Goal: Check status

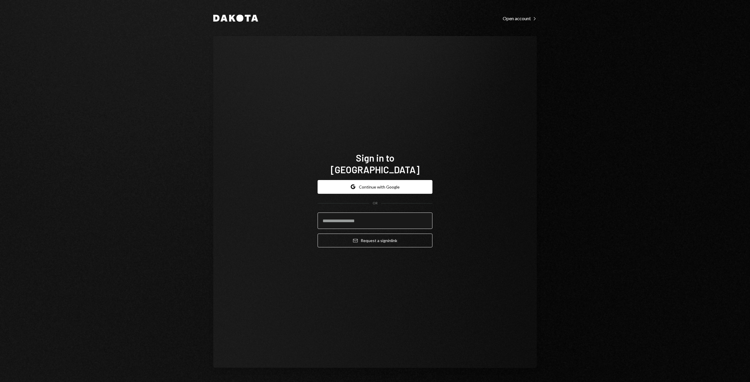
click at [389, 214] on input "email" at bounding box center [374, 221] width 115 height 16
click at [0, 382] on com-1password-button at bounding box center [0, 382] width 0 height 0
click at [363, 214] on input "email" at bounding box center [374, 221] width 115 height 16
type input "**********"
click at [317, 234] on button "Email Request a sign in link" at bounding box center [374, 241] width 115 height 14
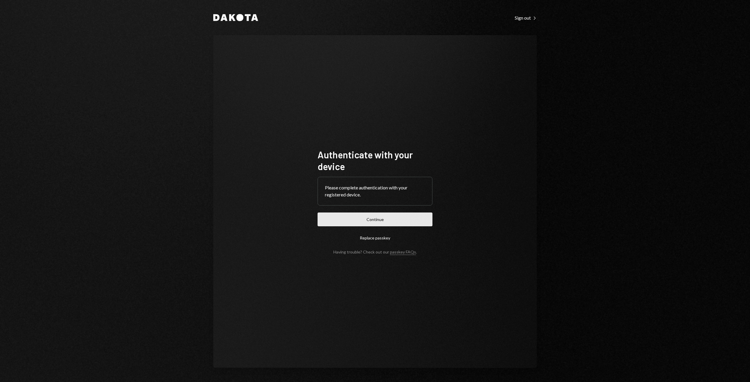
click at [380, 220] on button "Continue" at bounding box center [374, 220] width 115 height 14
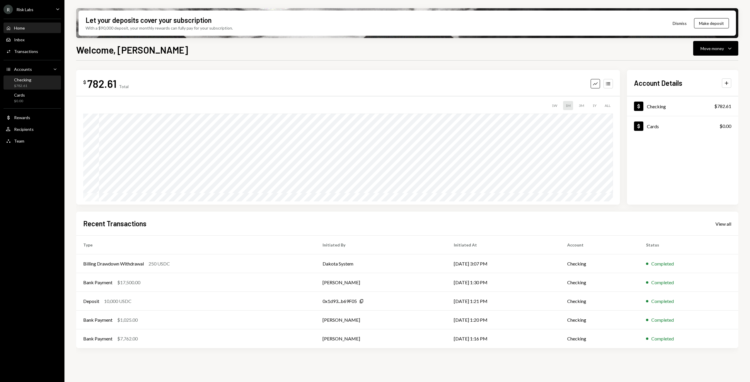
click at [37, 78] on div "Checking $782.61" at bounding box center [32, 82] width 53 height 11
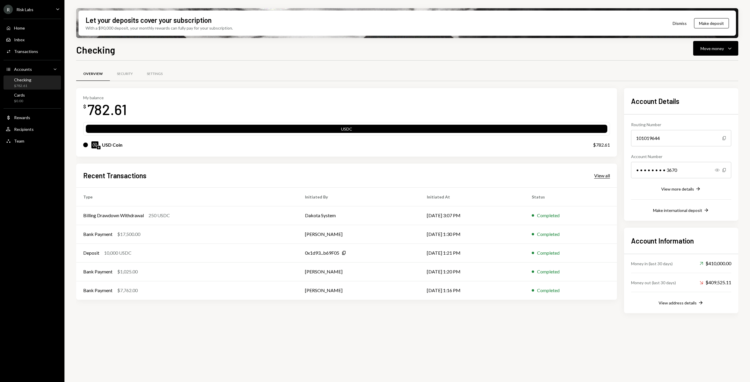
click at [604, 178] on div "View all" at bounding box center [602, 176] width 16 height 6
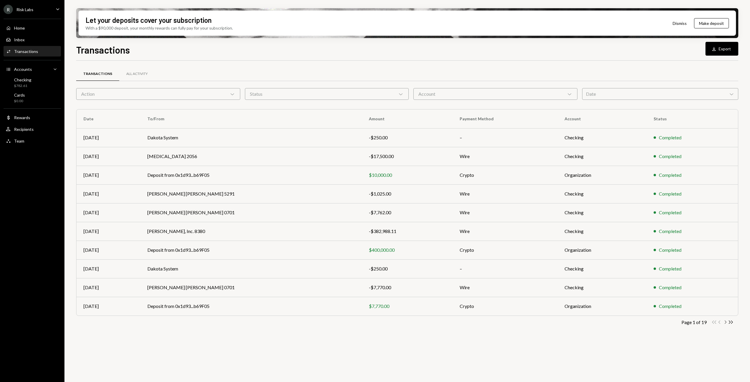
click at [725, 322] on icon "Chevron Right" at bounding box center [725, 323] width 6 height 6
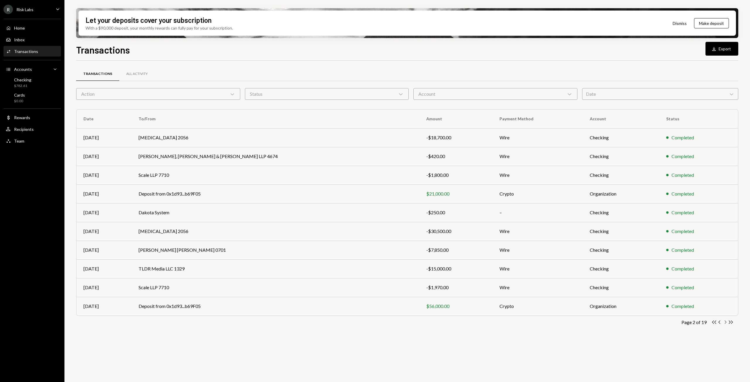
click at [725, 322] on icon "Chevron Right" at bounding box center [725, 323] width 6 height 6
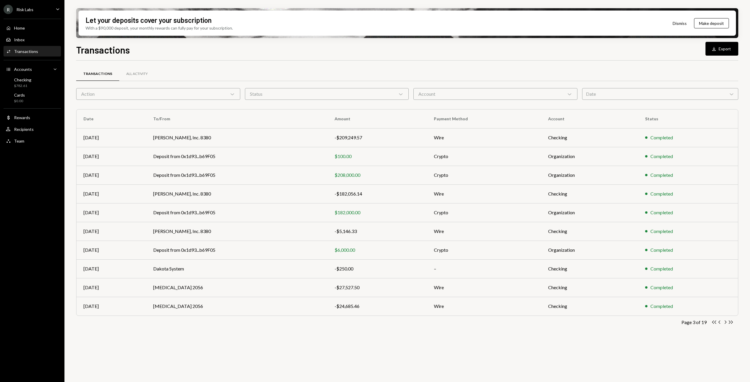
click at [725, 322] on icon "Chevron Right" at bounding box center [725, 323] width 6 height 6
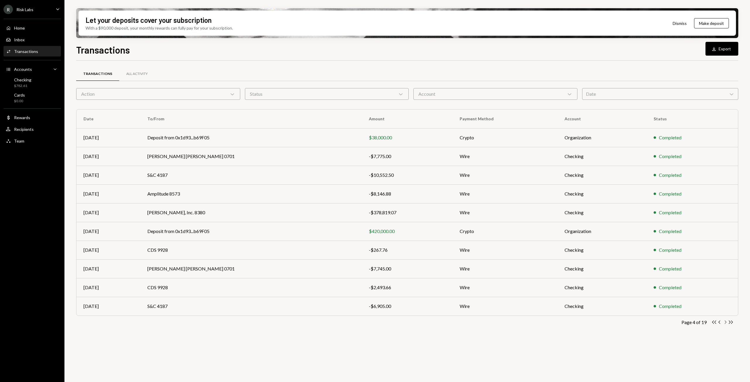
click at [725, 322] on icon "Chevron Right" at bounding box center [725, 323] width 6 height 6
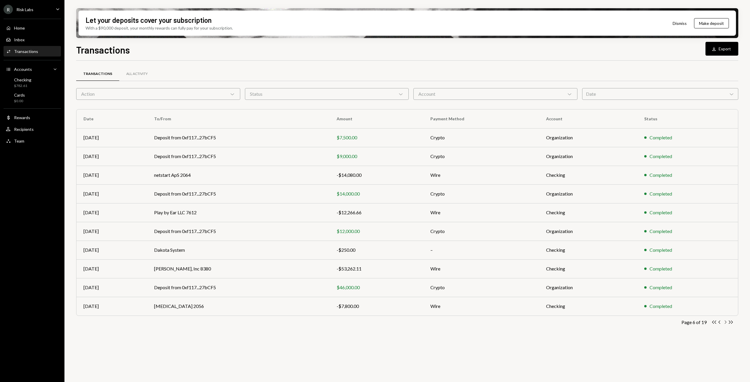
click at [724, 322] on icon "Chevron Right" at bounding box center [725, 323] width 6 height 6
